Goal: Find specific page/section: Find specific page/section

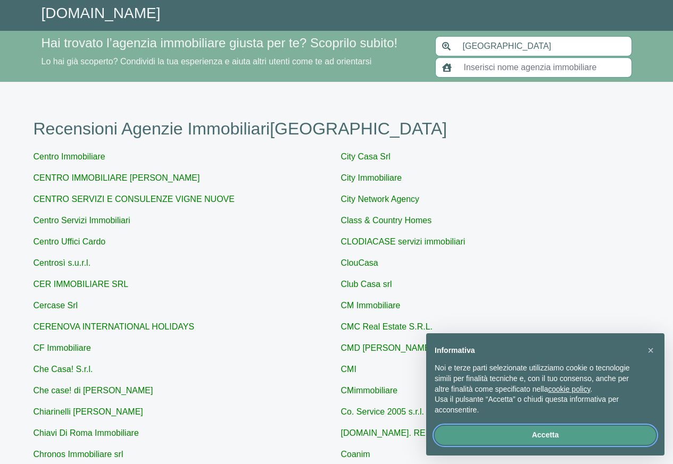
click at [547, 439] on button "Accetta" at bounding box center [545, 435] width 221 height 19
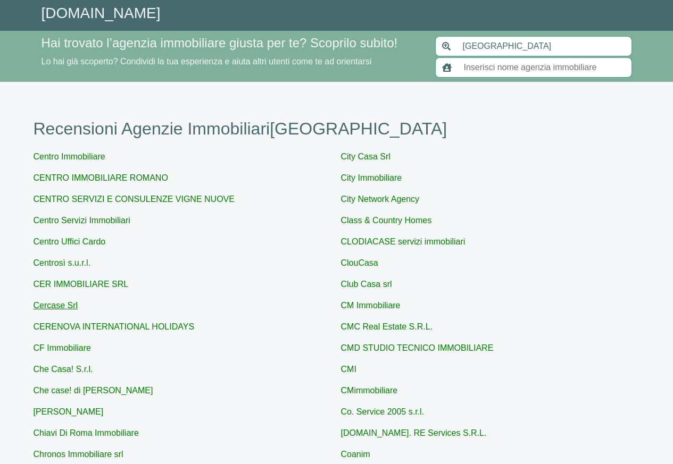
click at [49, 305] on link "Cercase Srl" at bounding box center [56, 305] width 45 height 9
type input "Cercase Srl"
